Goal: Go to known website: Access a specific website the user already knows

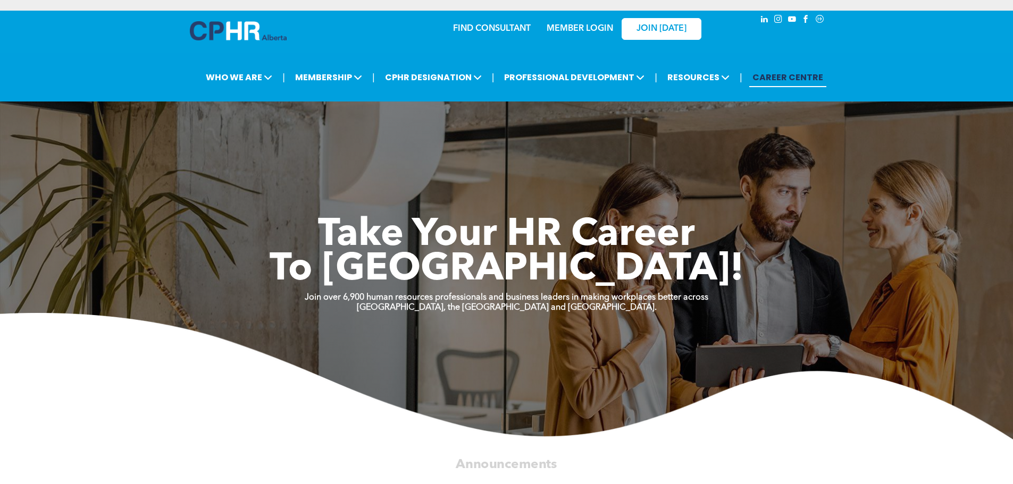
click at [578, 29] on link "MEMBER LOGIN" at bounding box center [580, 28] width 66 height 9
click at [573, 29] on link "MEMBER LOGIN" at bounding box center [580, 28] width 66 height 9
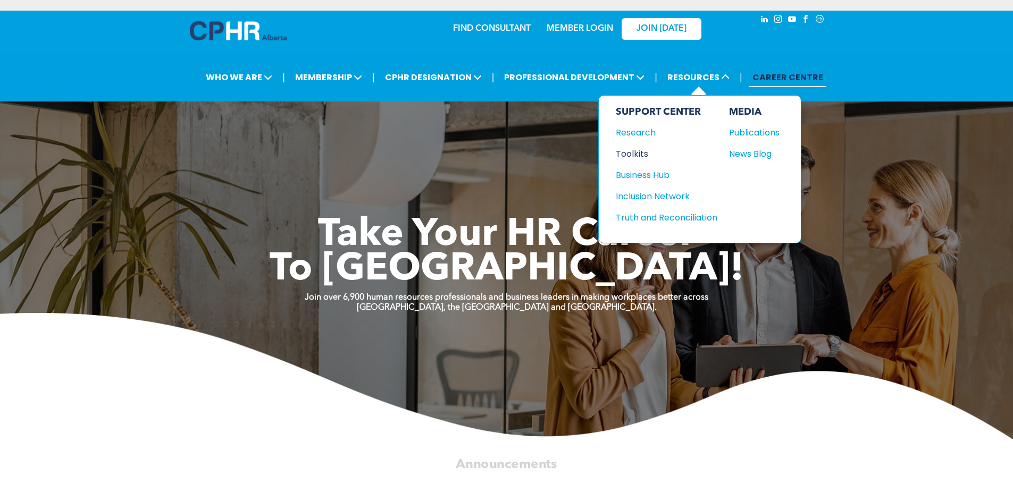
click at [633, 153] on div "Toolkits" at bounding box center [661, 153] width 91 height 13
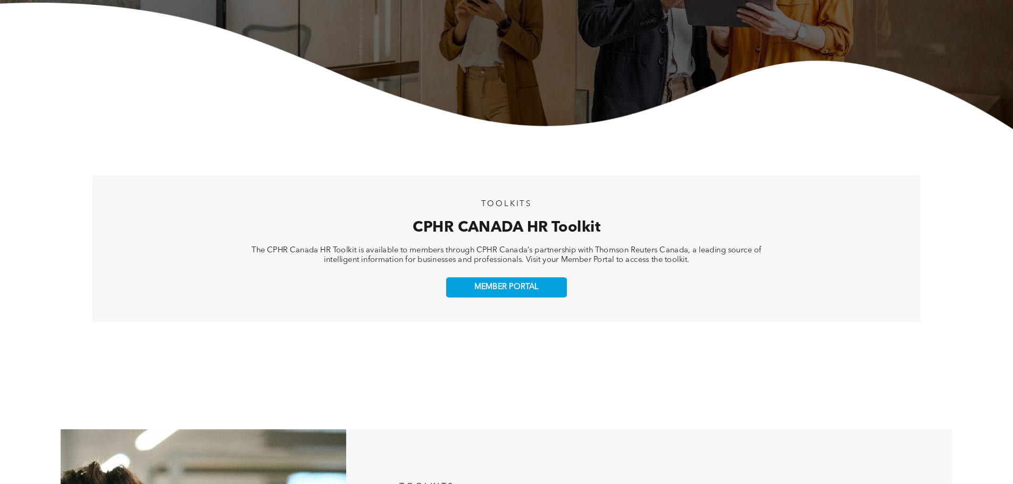
scroll to position [319, 0]
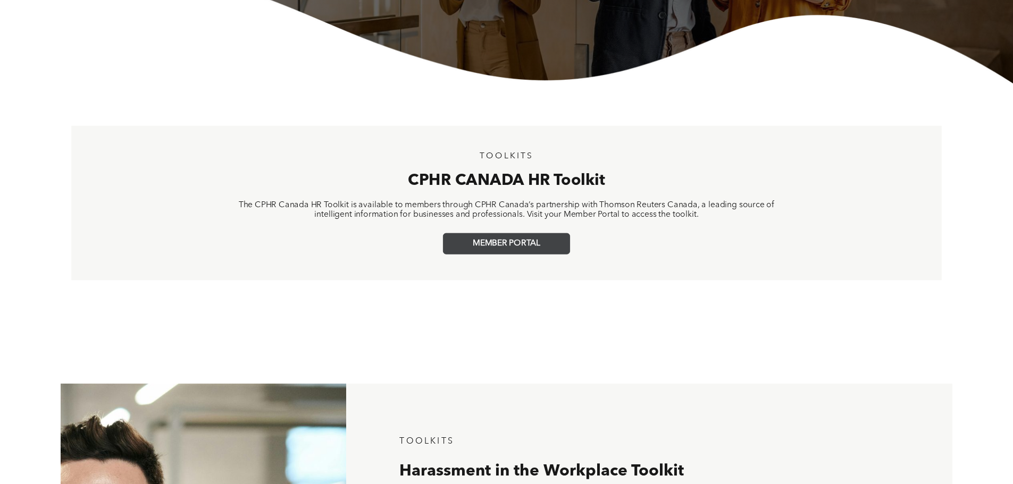
click at [513, 247] on span "MEMBER PORTAL" at bounding box center [507, 244] width 68 height 10
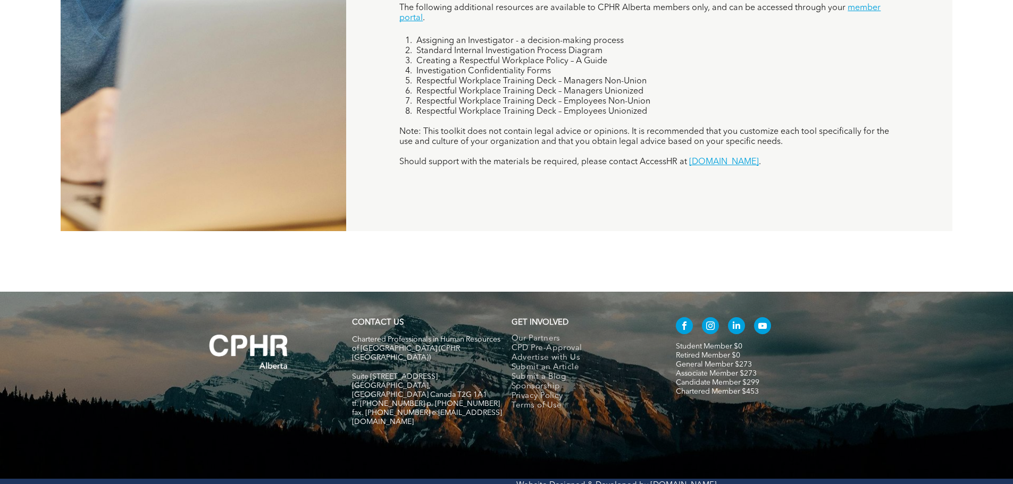
scroll to position [997, 0]
